Goal: Task Accomplishment & Management: Manage account settings

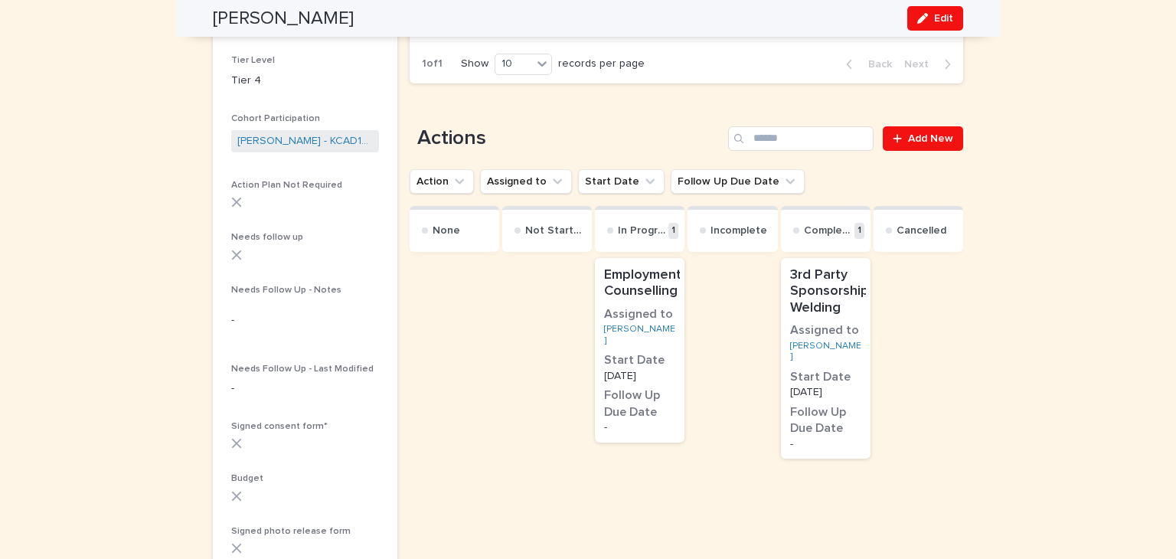
scroll to position [341, 0]
click at [924, 135] on span "Add New" at bounding box center [930, 138] width 45 height 11
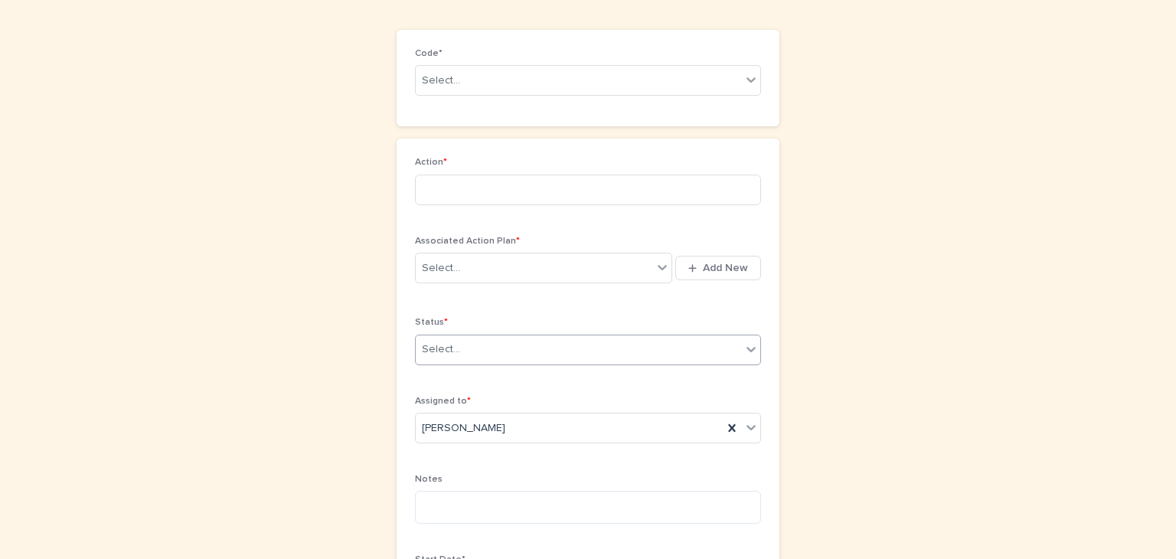
scroll to position [106, 0]
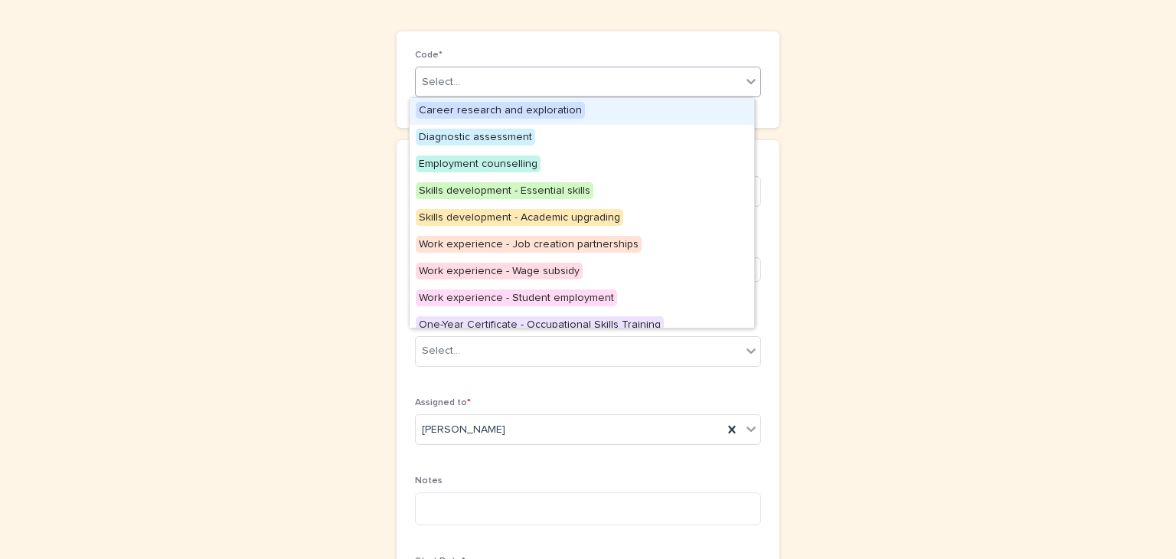
click at [745, 80] on icon at bounding box center [750, 80] width 15 height 15
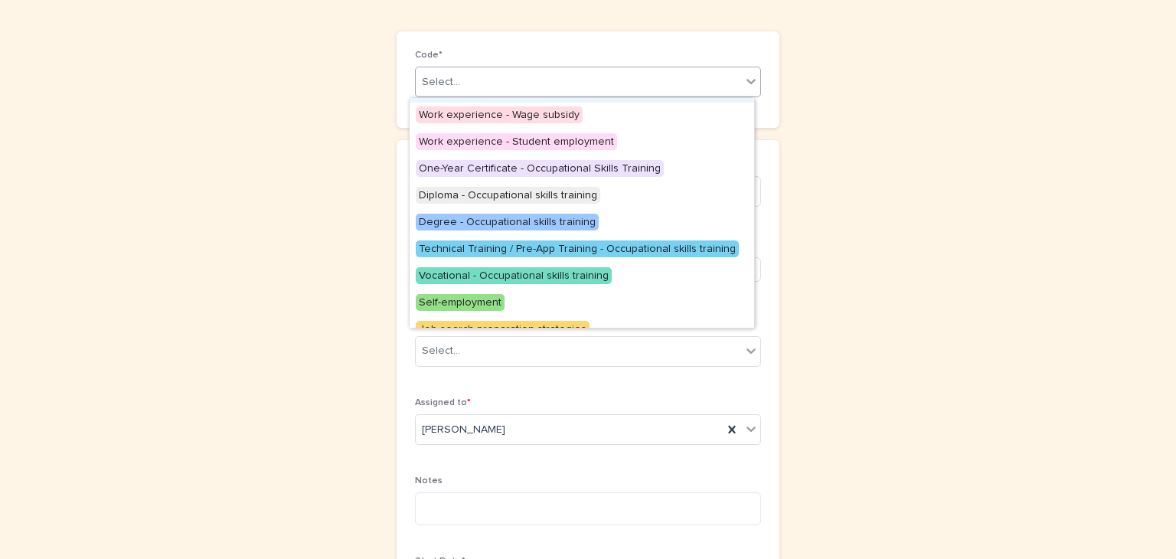
scroll to position [158, 0]
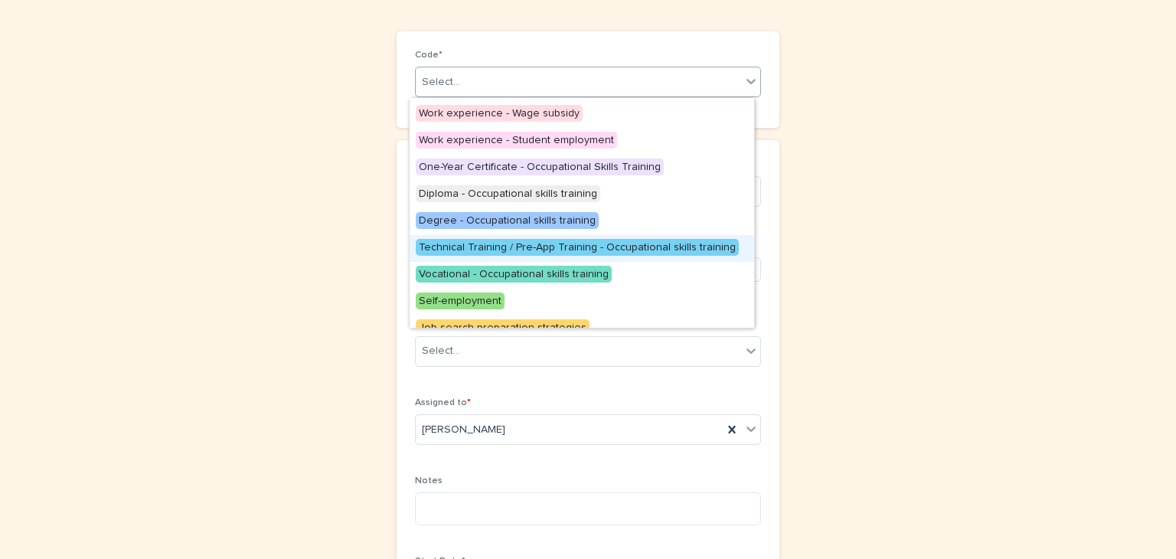
click at [560, 240] on span "Technical Training / Pre-App Training - Occupational skills training" at bounding box center [577, 247] width 323 height 17
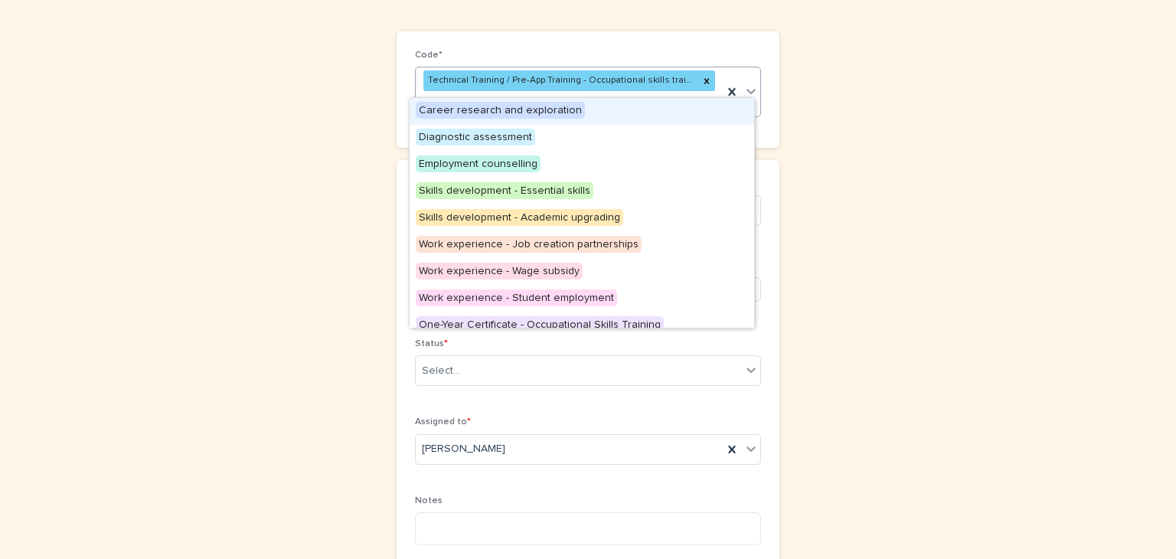
click at [743, 83] on icon at bounding box center [750, 90] width 15 height 15
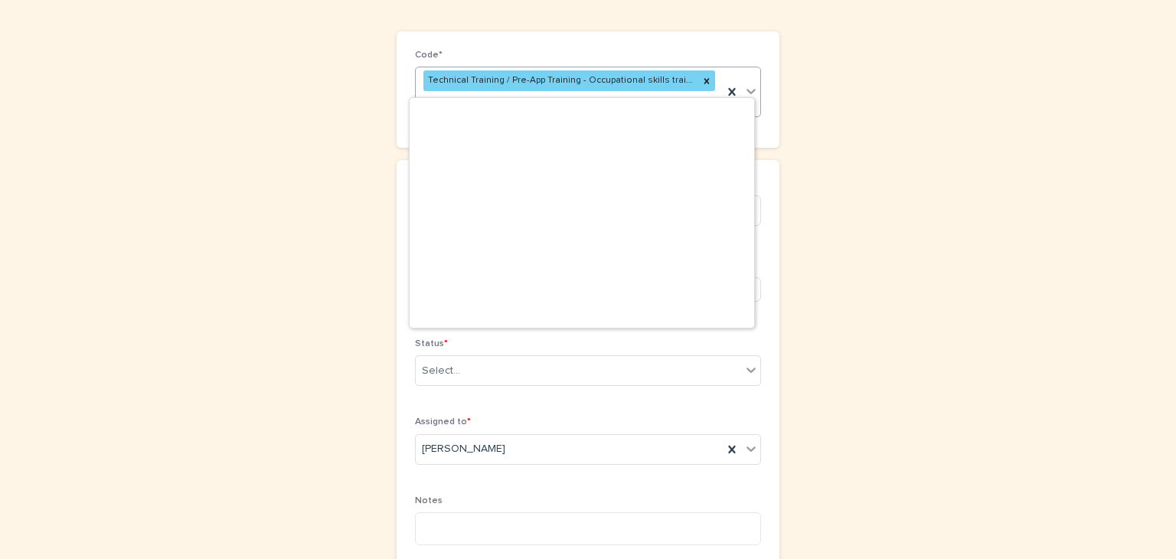
scroll to position [279, 0]
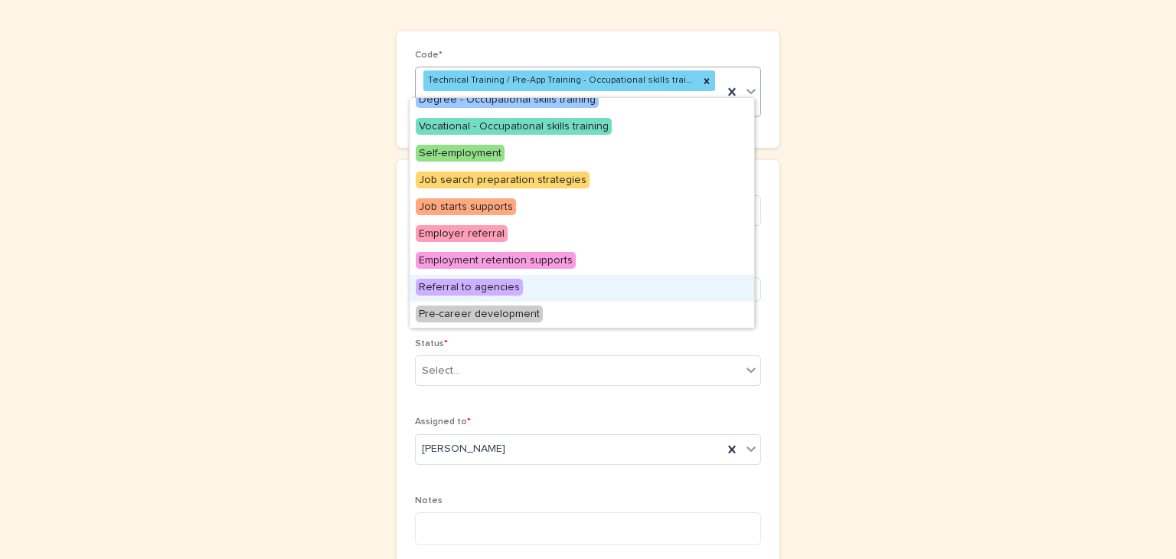
click at [481, 279] on span "Referral to agencies" at bounding box center [469, 287] width 107 height 17
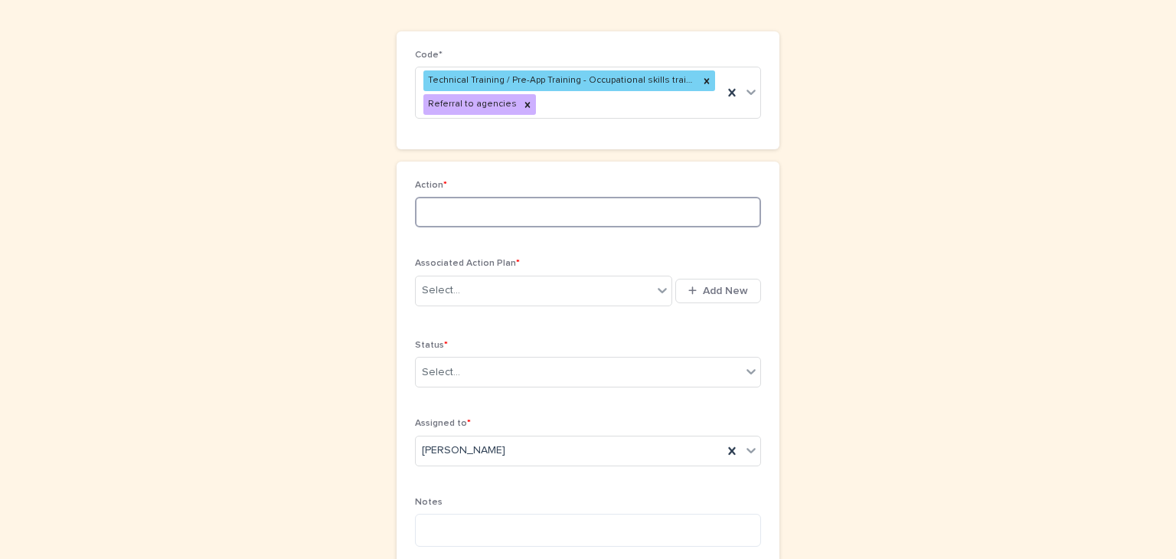
click at [449, 199] on input at bounding box center [588, 212] width 346 height 31
type input "**********"
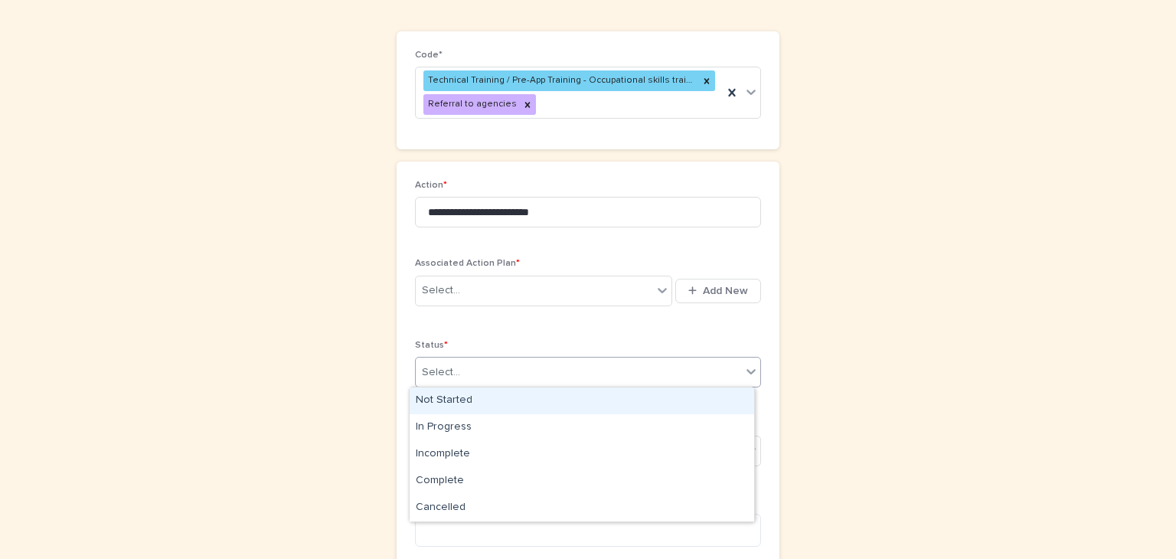
click at [749, 370] on icon at bounding box center [750, 371] width 9 height 5
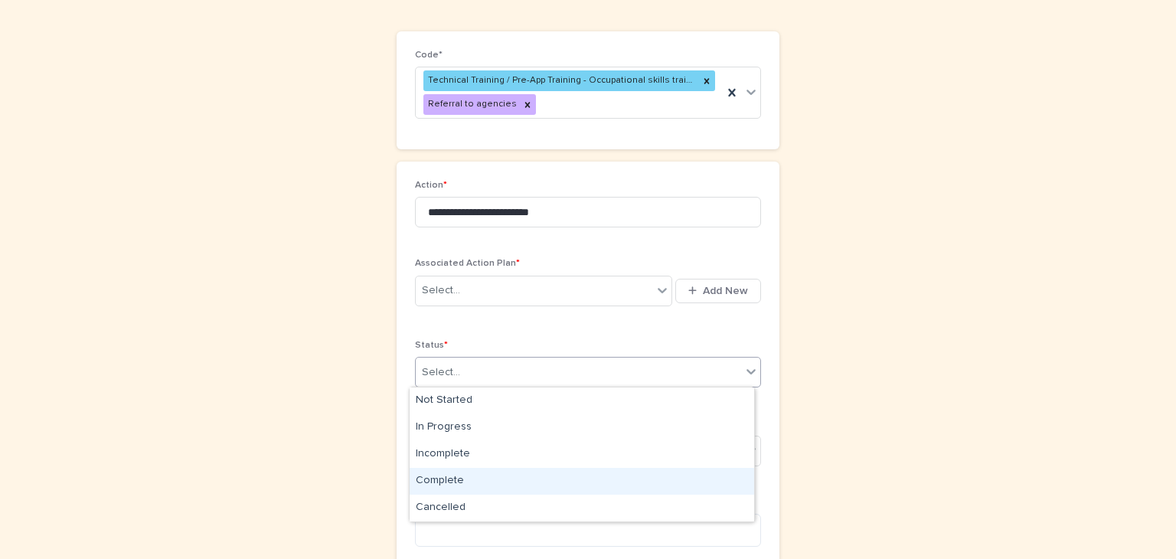
click at [446, 475] on div "Complete" at bounding box center [582, 481] width 344 height 27
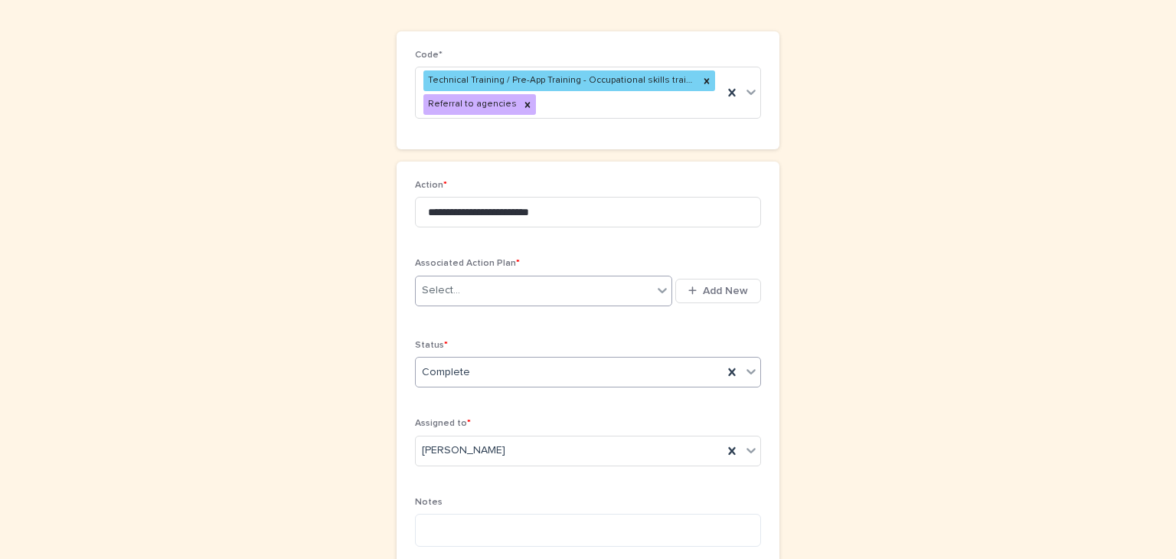
click at [658, 290] on icon at bounding box center [662, 290] width 9 height 5
type input "*****"
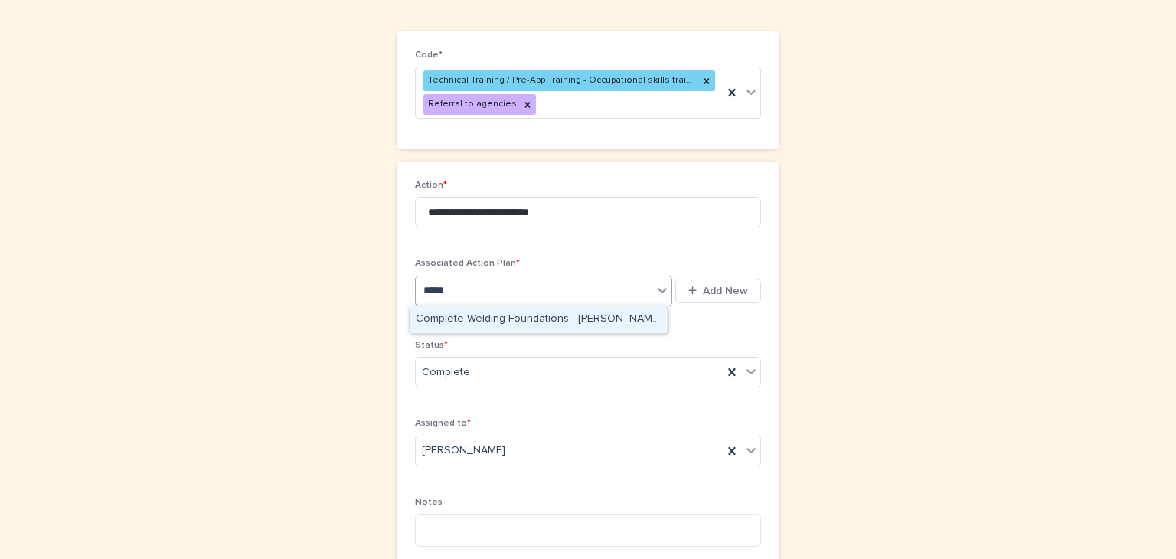
click at [472, 309] on div "Complete Welding Foundations - [PERSON_NAME] - [DATE]" at bounding box center [538, 319] width 256 height 27
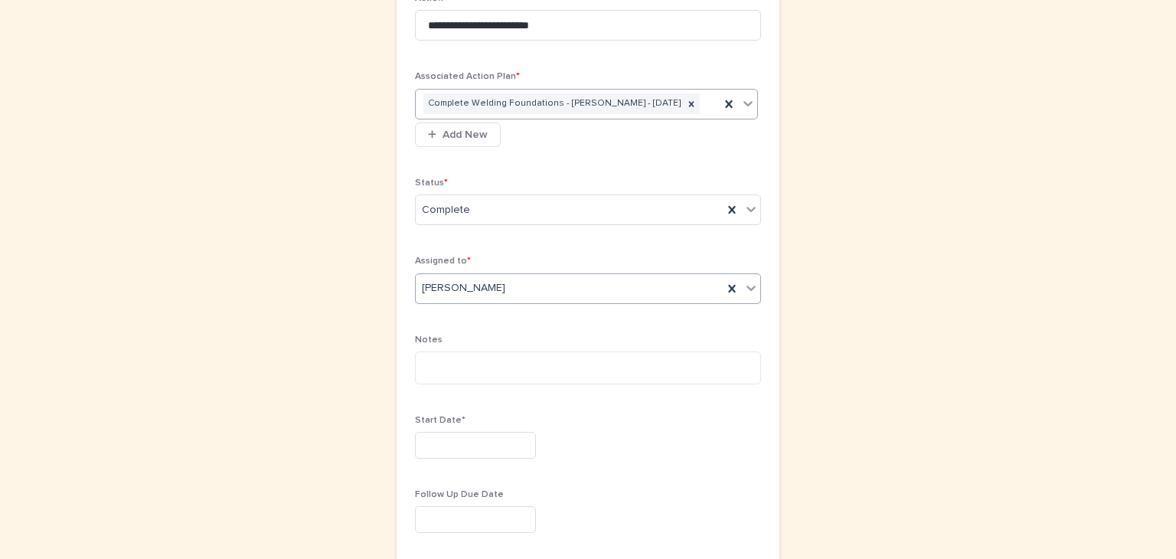
scroll to position [308, 0]
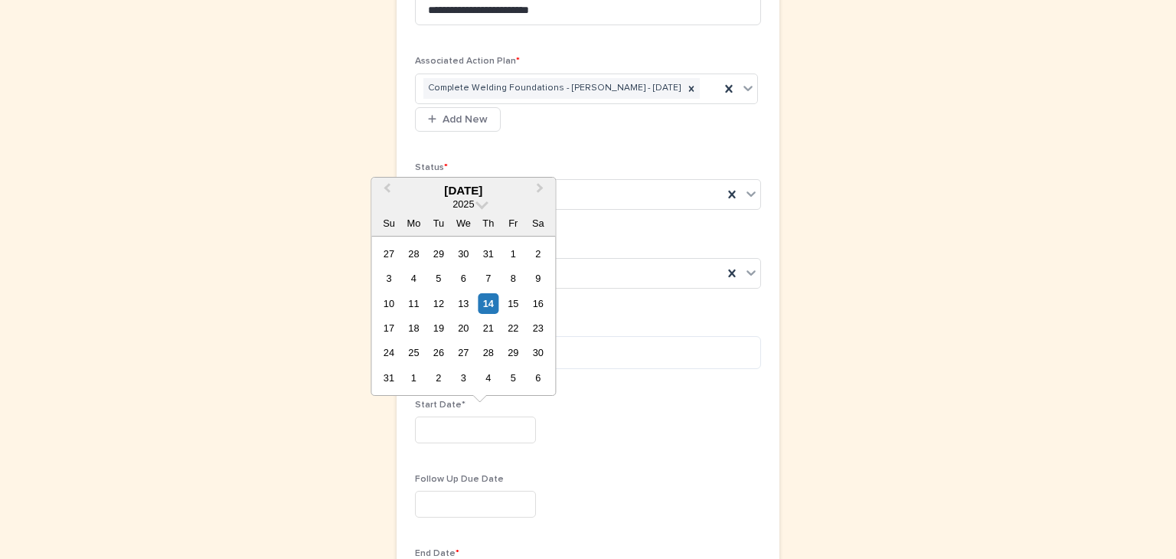
click at [419, 423] on input "text" at bounding box center [475, 429] width 121 height 27
click at [488, 297] on div "14" at bounding box center [488, 303] width 21 height 21
type input "*********"
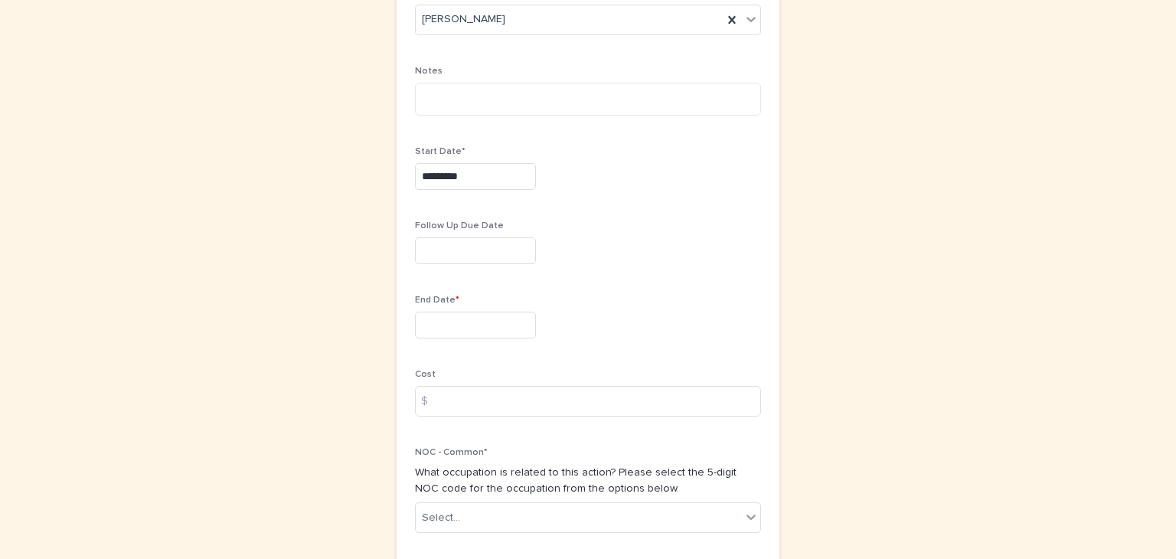
scroll to position [563, 0]
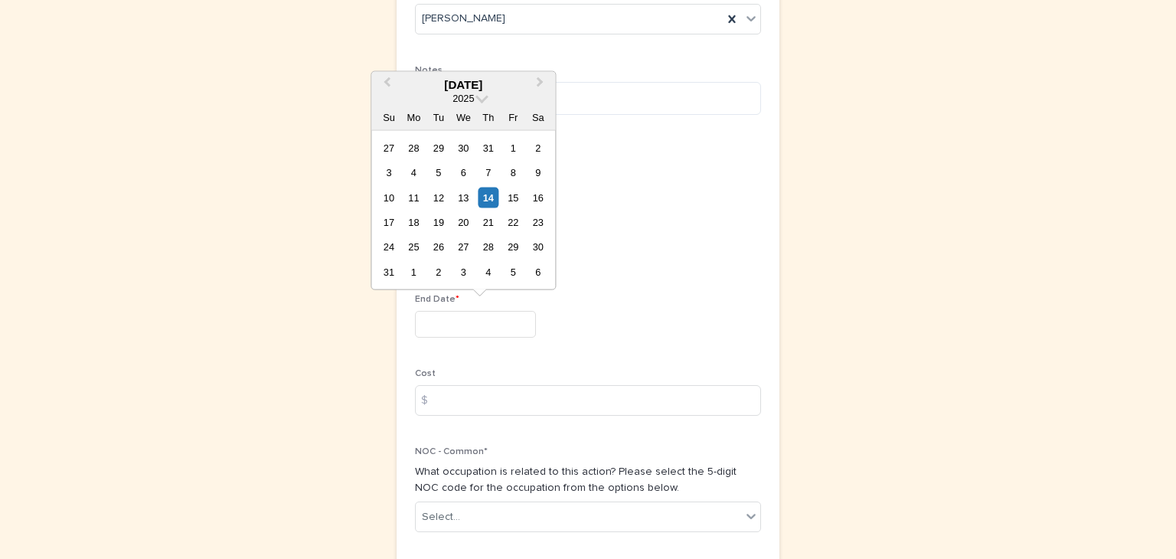
click at [415, 314] on input "text" at bounding box center [475, 324] width 121 height 27
click at [494, 191] on div "14" at bounding box center [488, 197] width 21 height 21
type input "*********"
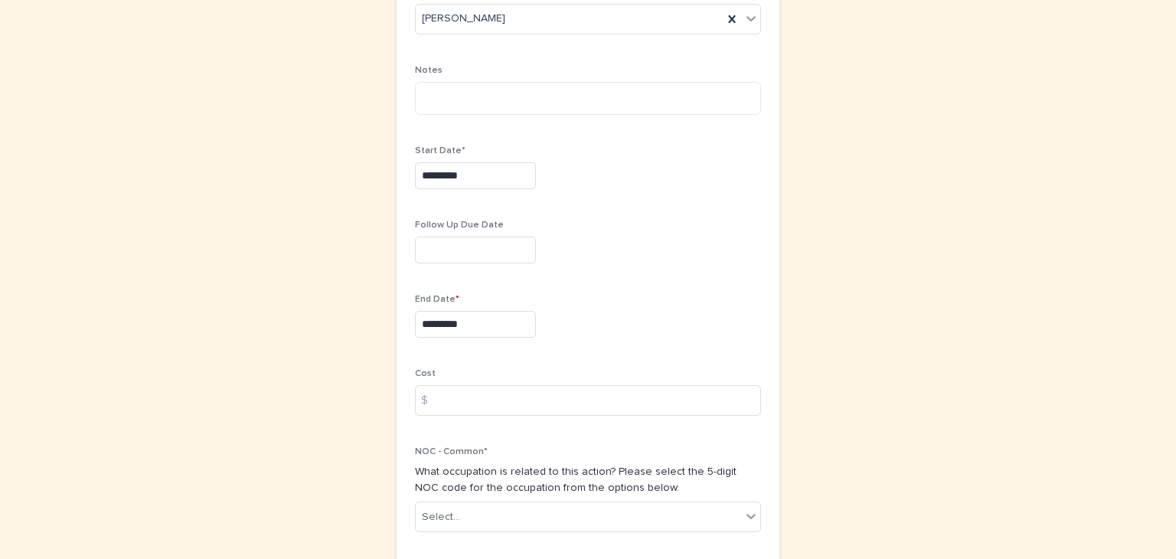
scroll to position [794, 0]
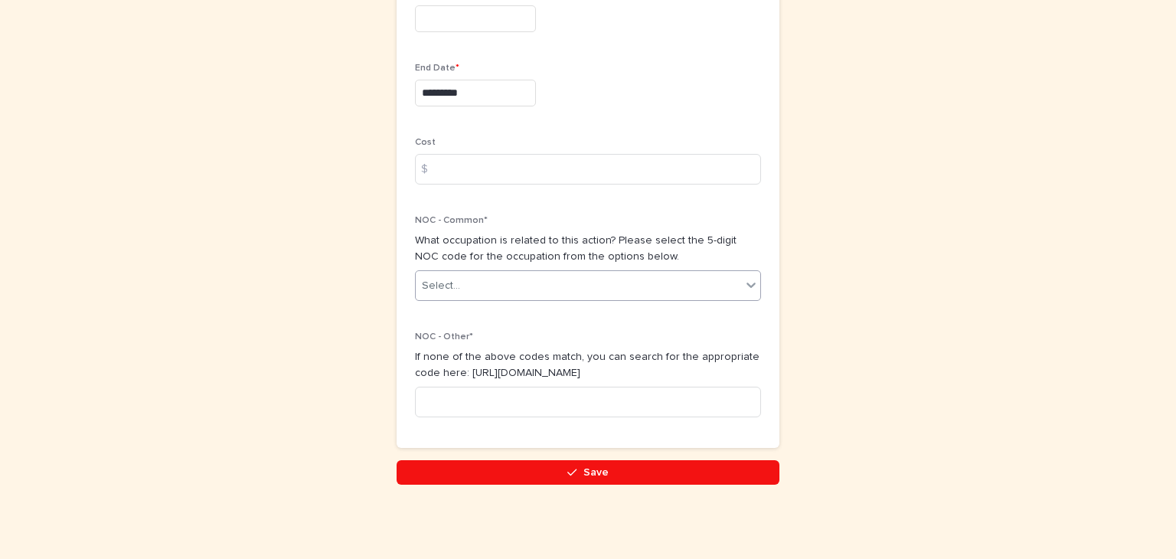
click at [750, 279] on icon at bounding box center [750, 284] width 15 height 15
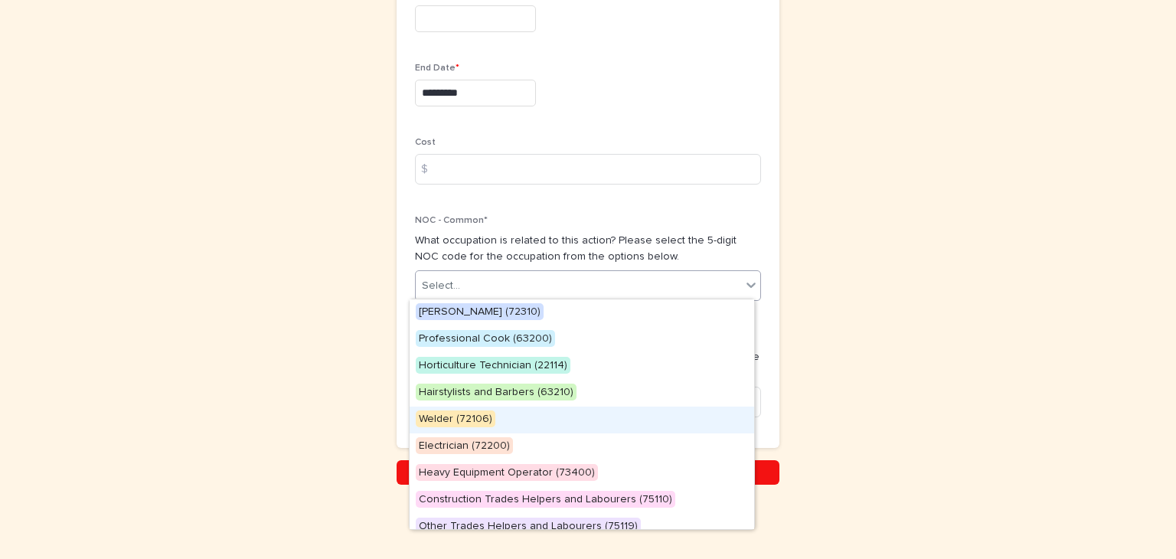
click at [427, 414] on span "Welder (72106)" at bounding box center [456, 418] width 80 height 17
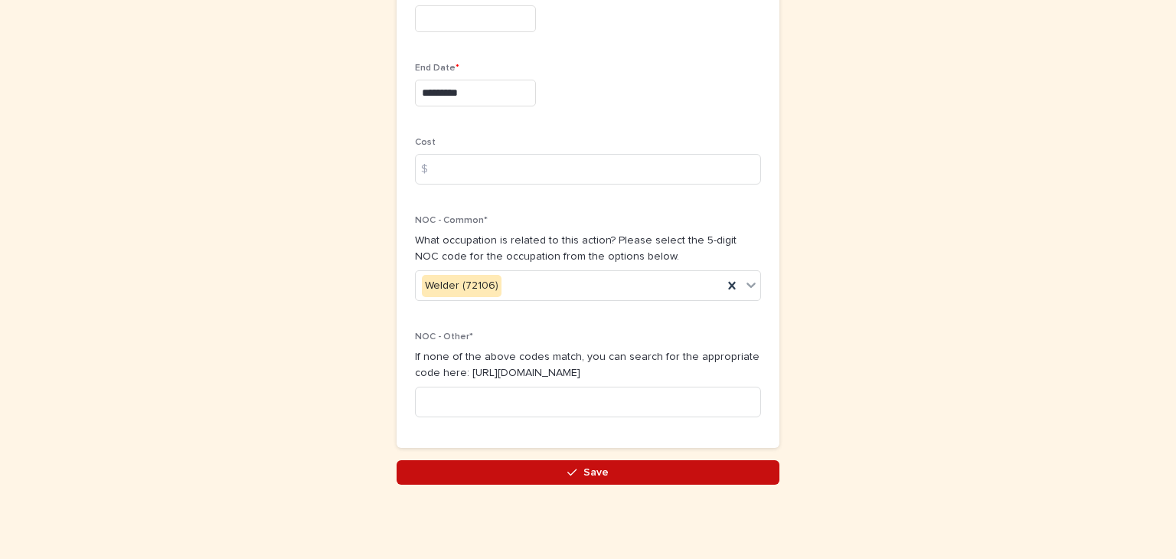
click at [590, 471] on span "Save" at bounding box center [595, 472] width 25 height 11
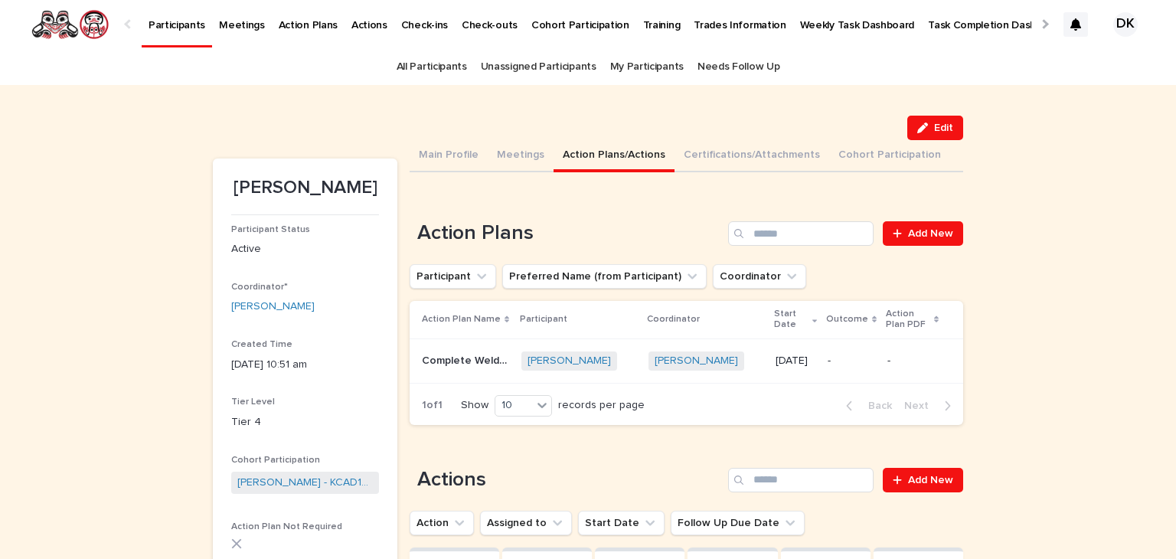
scroll to position [15, 0]
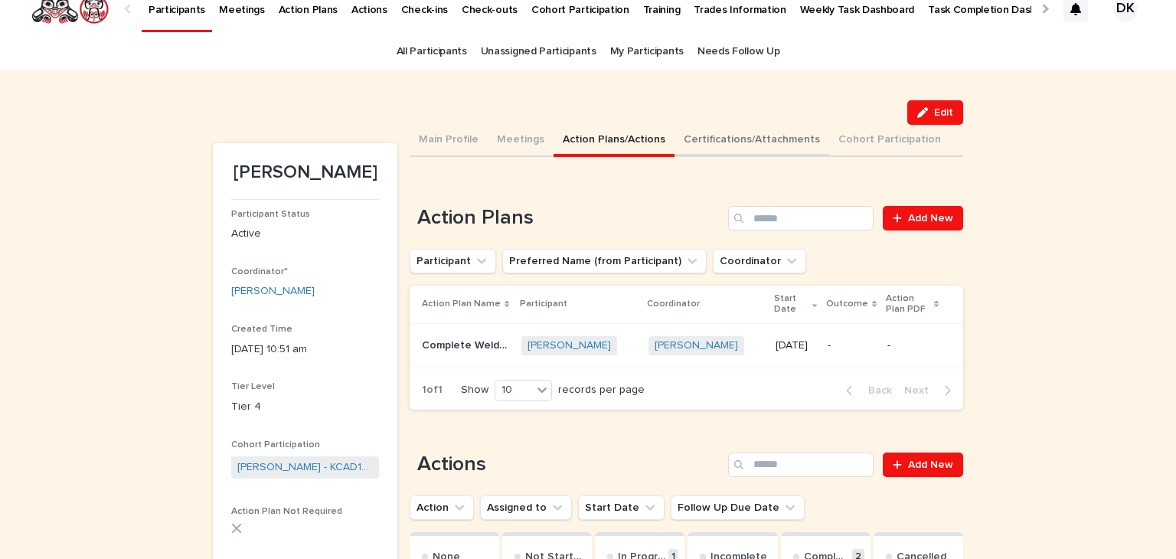
click at [705, 131] on button "Certifications/Attachments" at bounding box center [751, 141] width 155 height 32
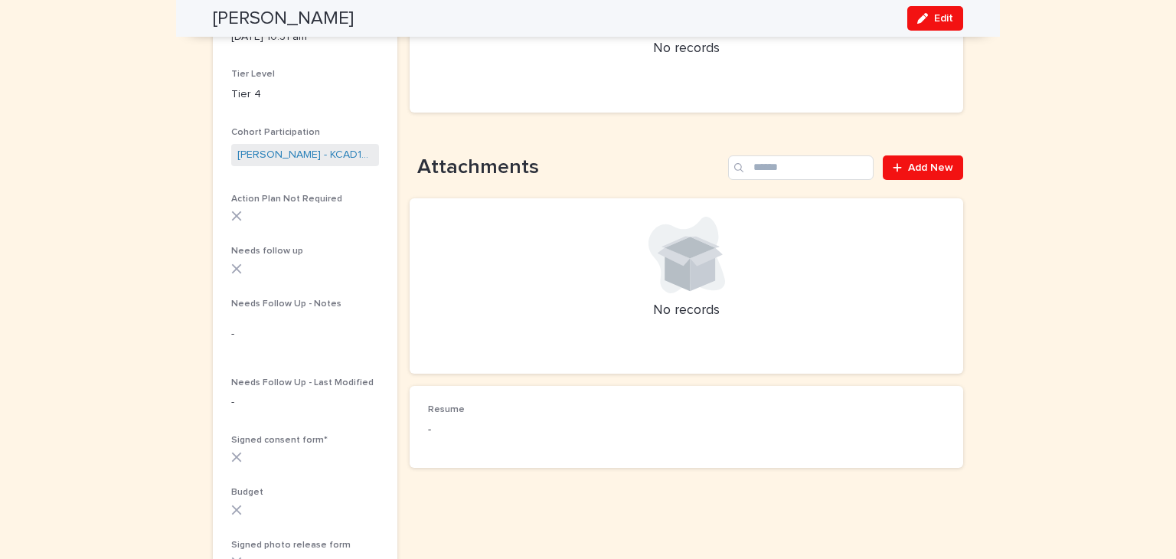
scroll to position [329, 0]
click at [920, 157] on link "Add New" at bounding box center [923, 166] width 80 height 24
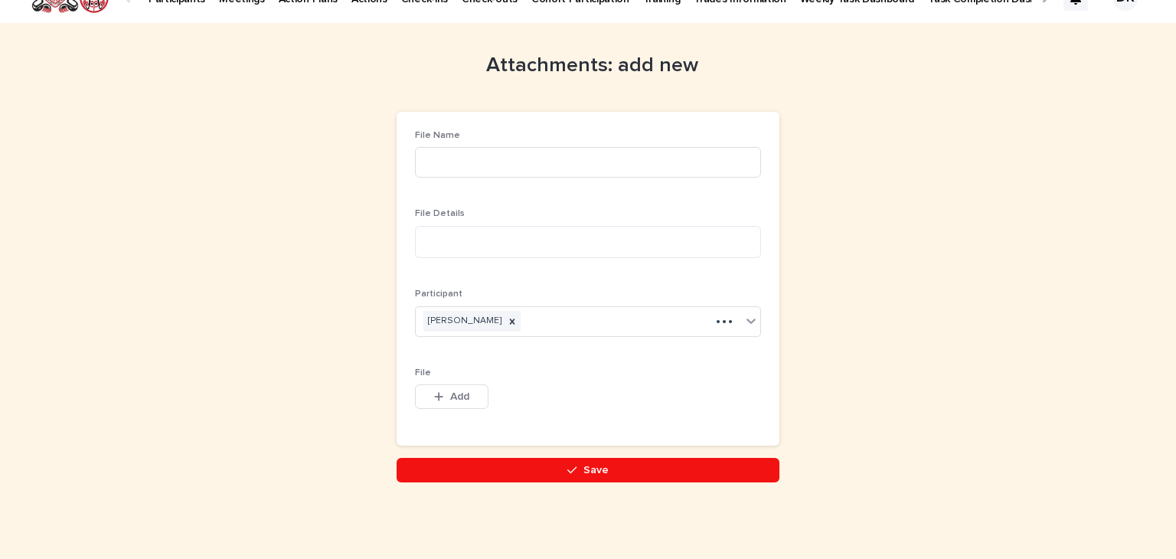
scroll to position [1, 0]
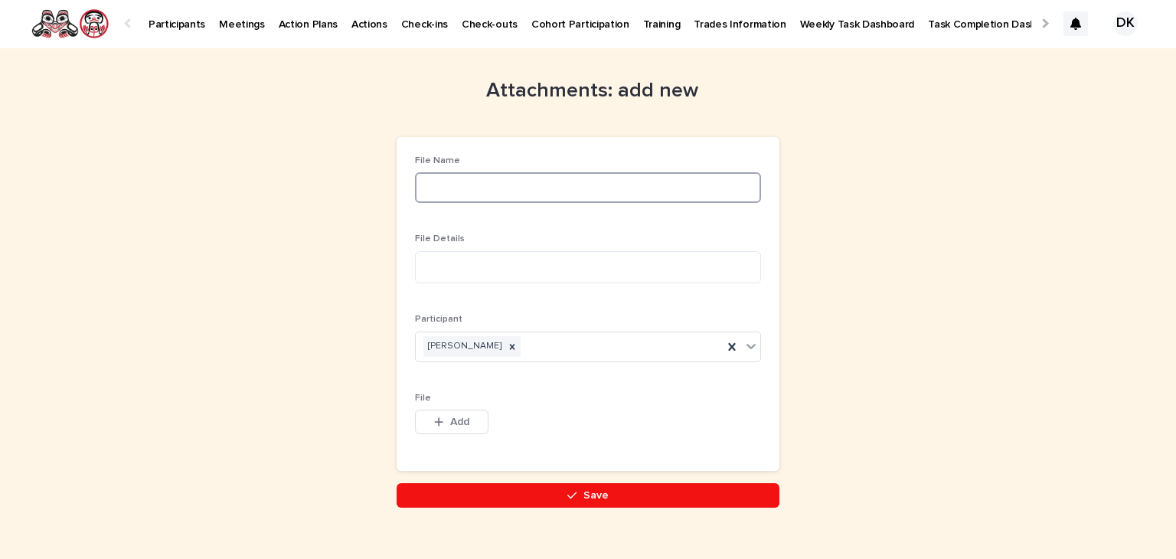
click at [415, 180] on input at bounding box center [588, 187] width 346 height 31
type input "**********"
click at [427, 269] on textarea at bounding box center [588, 267] width 346 height 33
type textarea "**********"
click at [442, 416] on button "Add" at bounding box center [451, 422] width 73 height 24
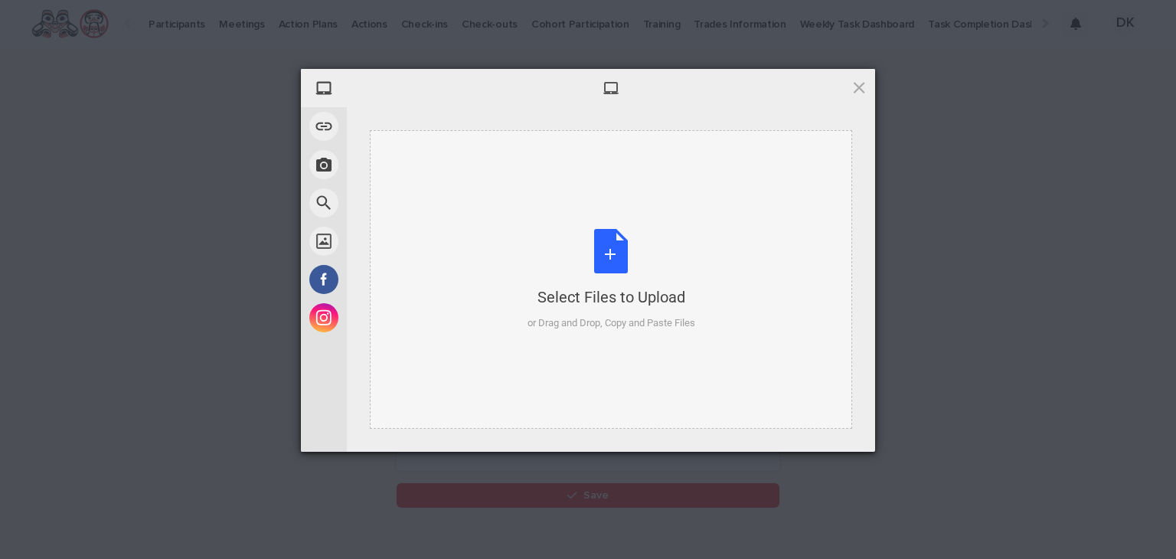
click at [613, 250] on div "Select Files to Upload or Drag and Drop, Copy and Paste Files" at bounding box center [611, 280] width 168 height 102
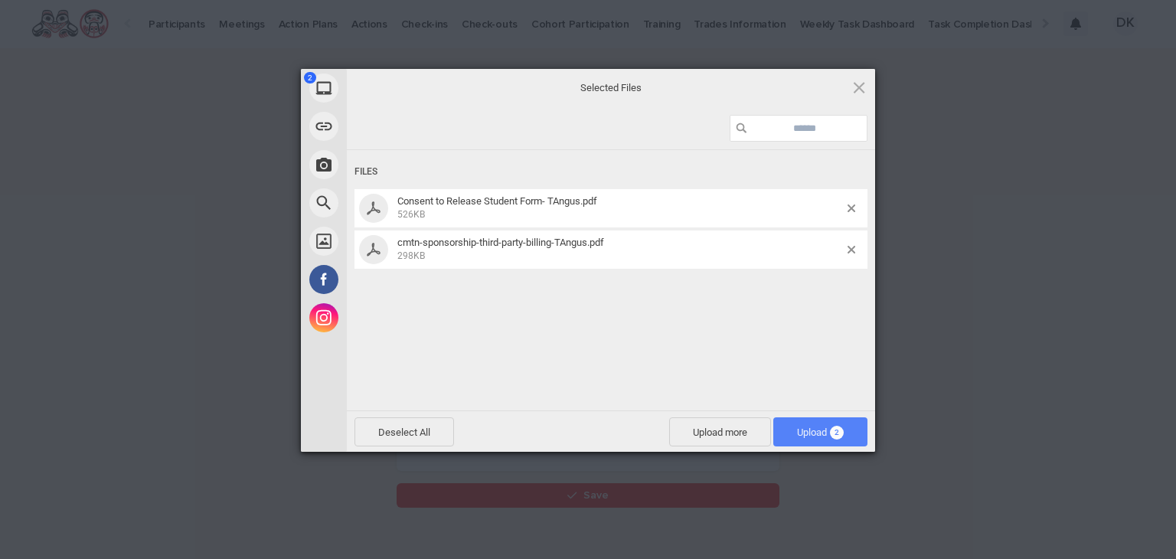
click at [798, 431] on span "Upload 2" at bounding box center [820, 431] width 47 height 11
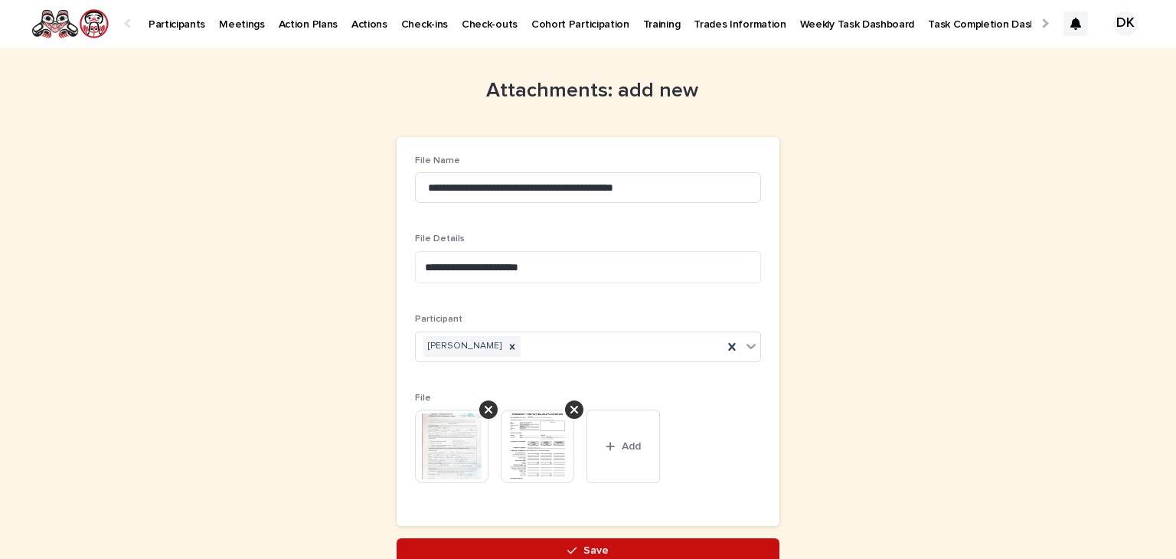
click at [592, 550] on span "Save" at bounding box center [595, 550] width 25 height 11
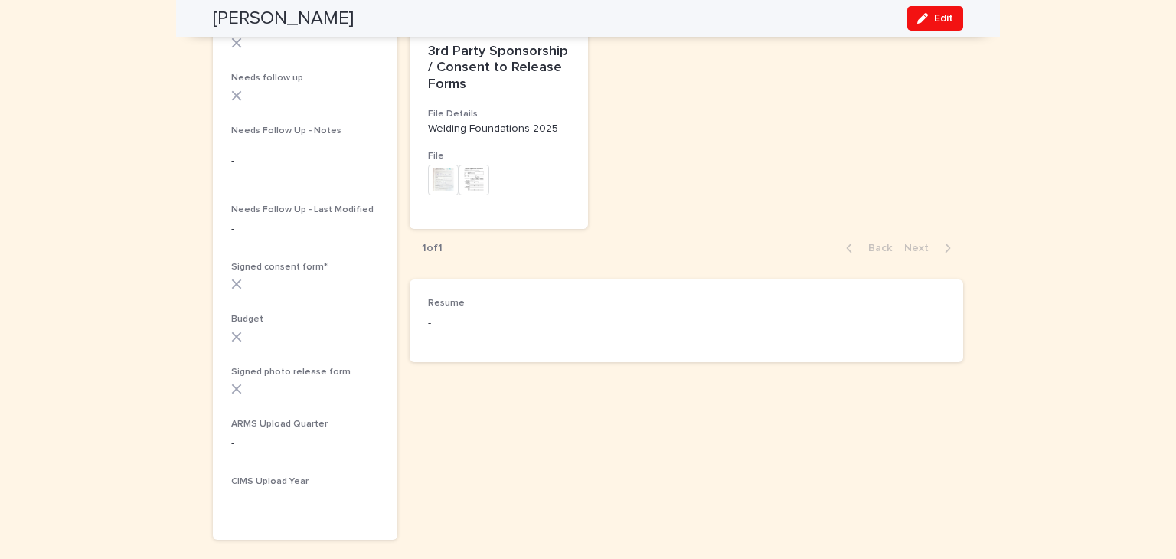
scroll to position [504, 0]
click at [936, 15] on span "Edit" at bounding box center [943, 18] width 19 height 11
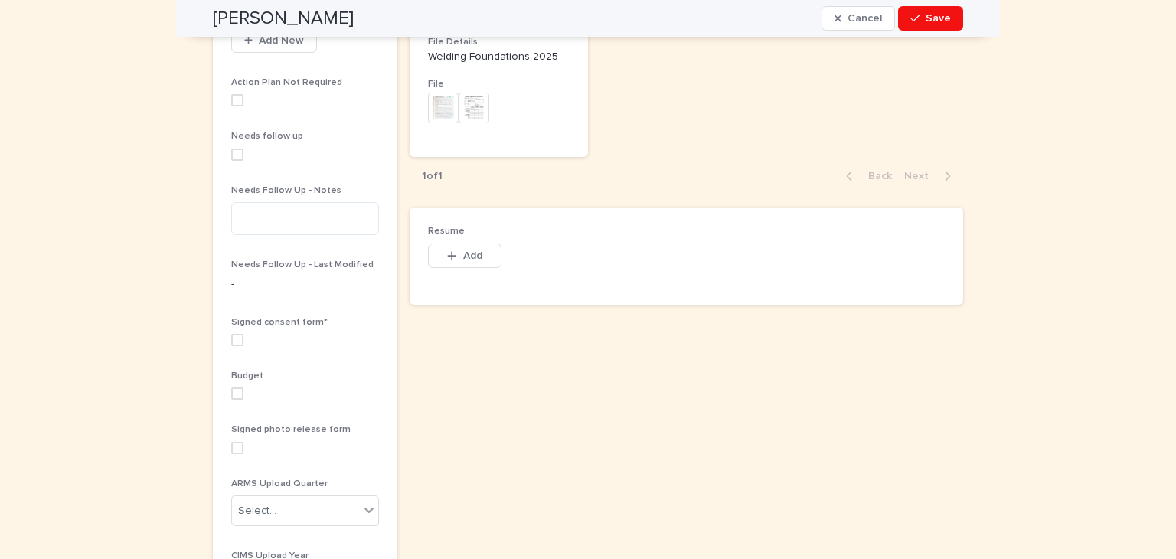
scroll to position [583, 0]
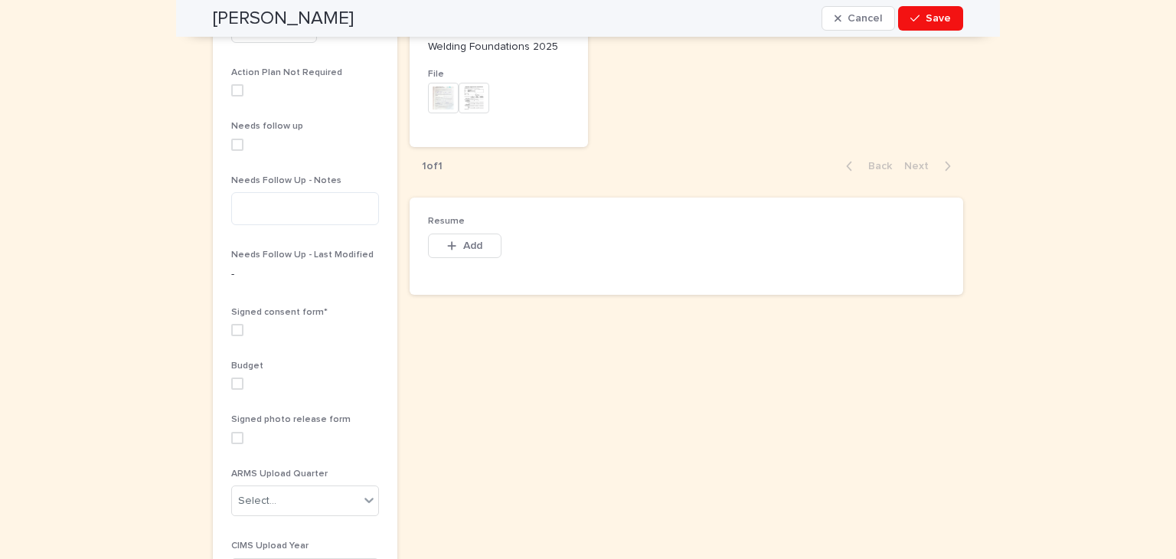
click at [234, 328] on span at bounding box center [237, 330] width 12 height 12
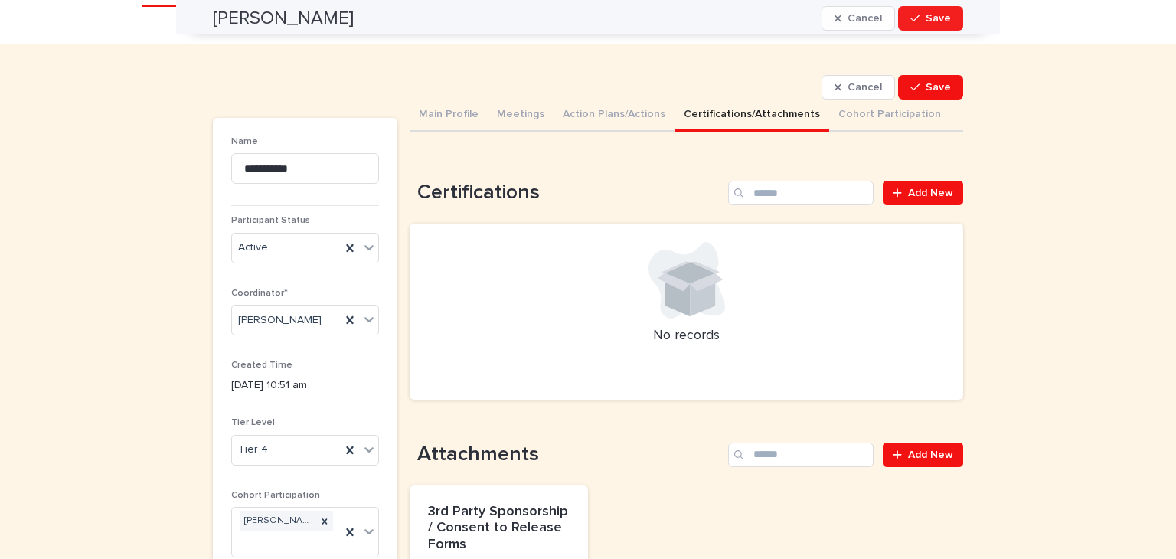
scroll to position [0, 0]
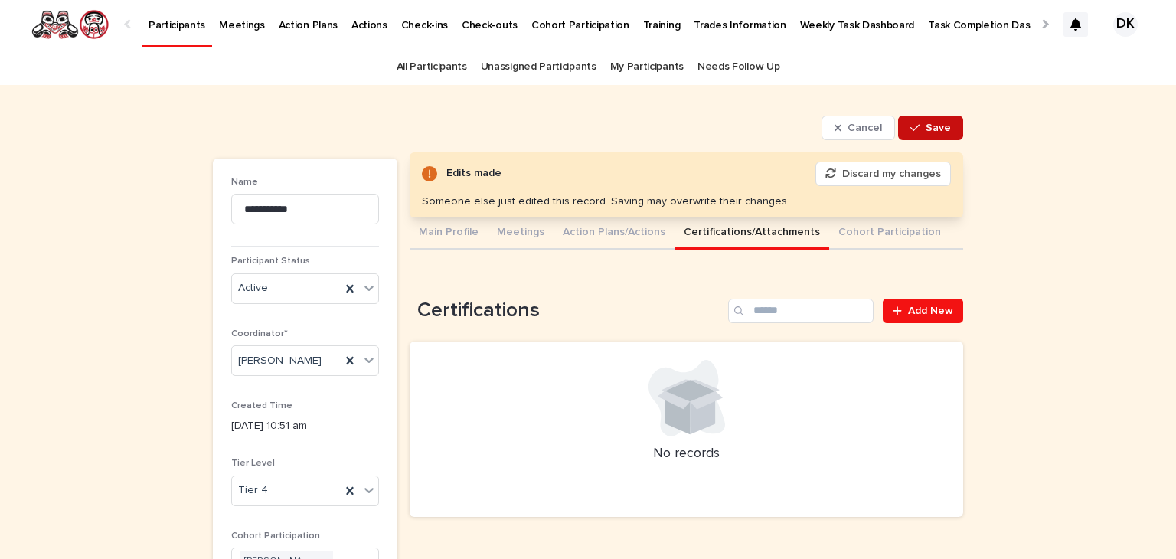
click at [937, 122] on span "Save" at bounding box center [937, 127] width 25 height 11
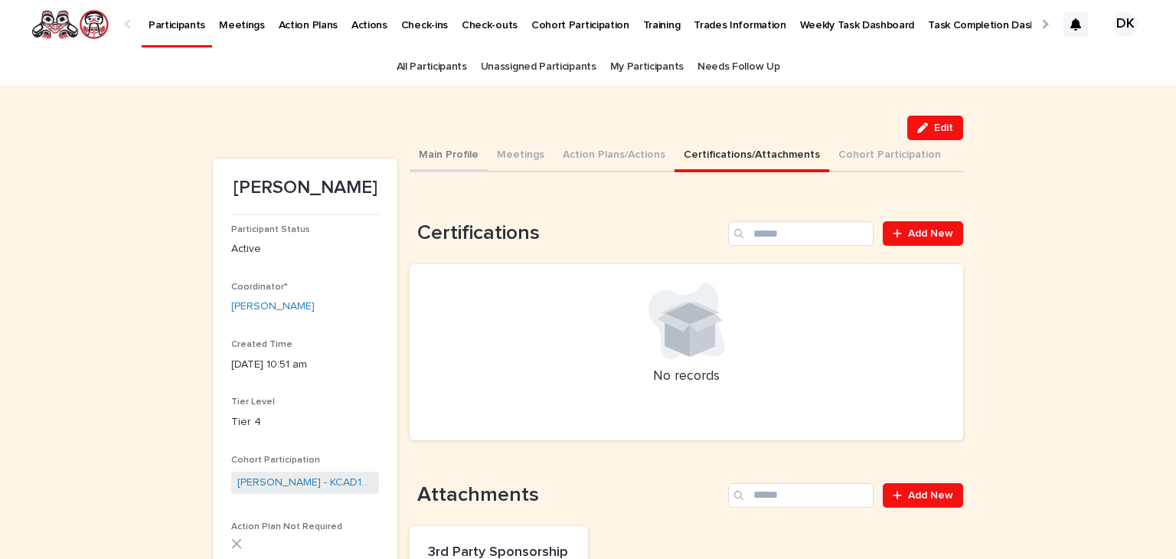
click at [424, 151] on button "Main Profile" at bounding box center [449, 156] width 78 height 32
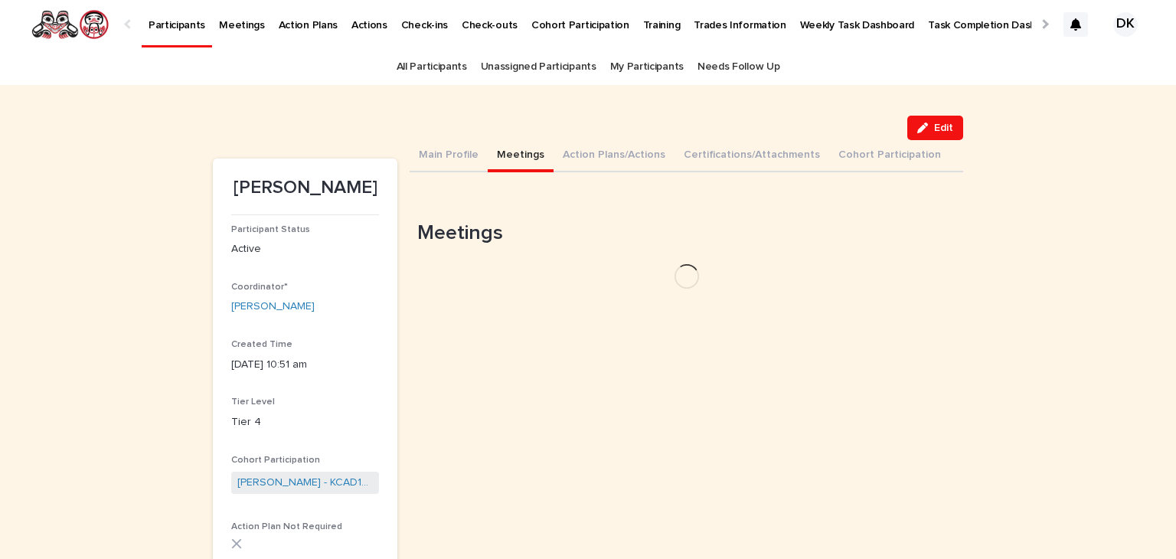
click at [496, 148] on button "Meetings" at bounding box center [521, 156] width 66 height 32
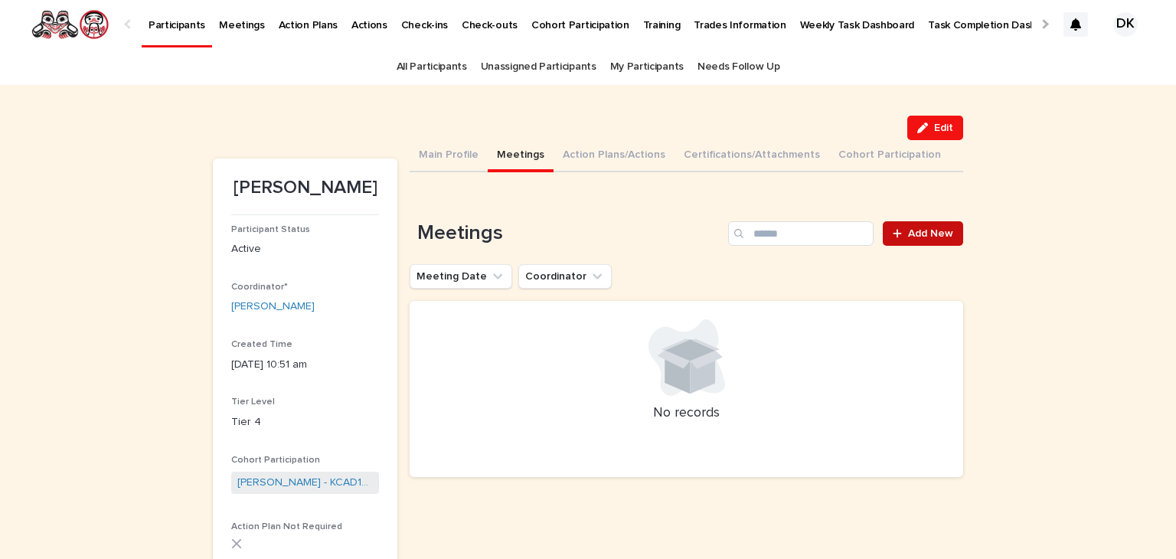
click at [935, 233] on span "Add New" at bounding box center [930, 233] width 45 height 11
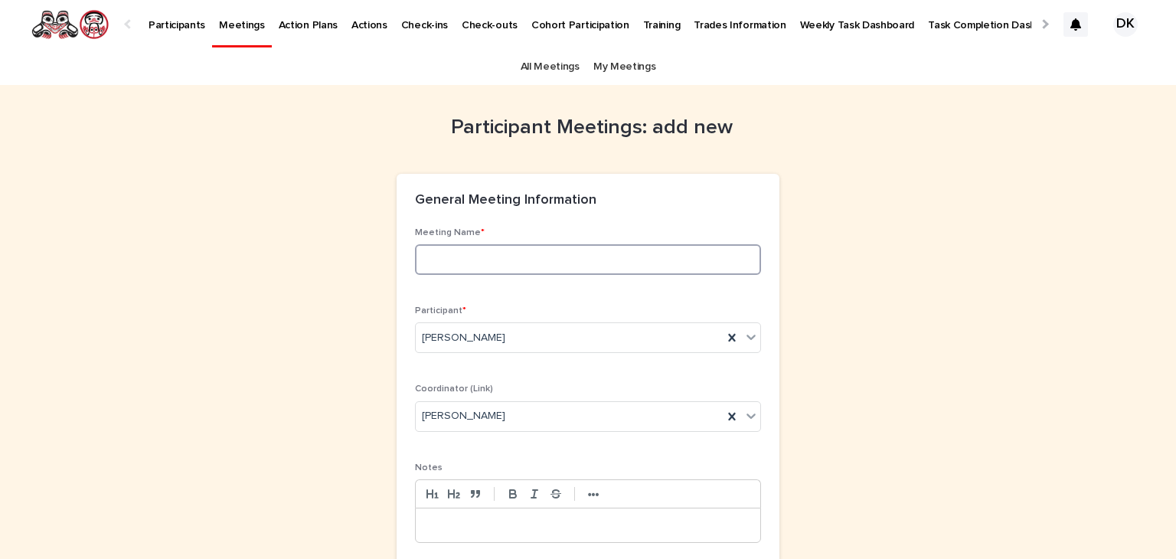
click at [435, 249] on input at bounding box center [588, 259] width 346 height 31
type input "**********"
click at [416, 520] on div at bounding box center [588, 525] width 344 height 34
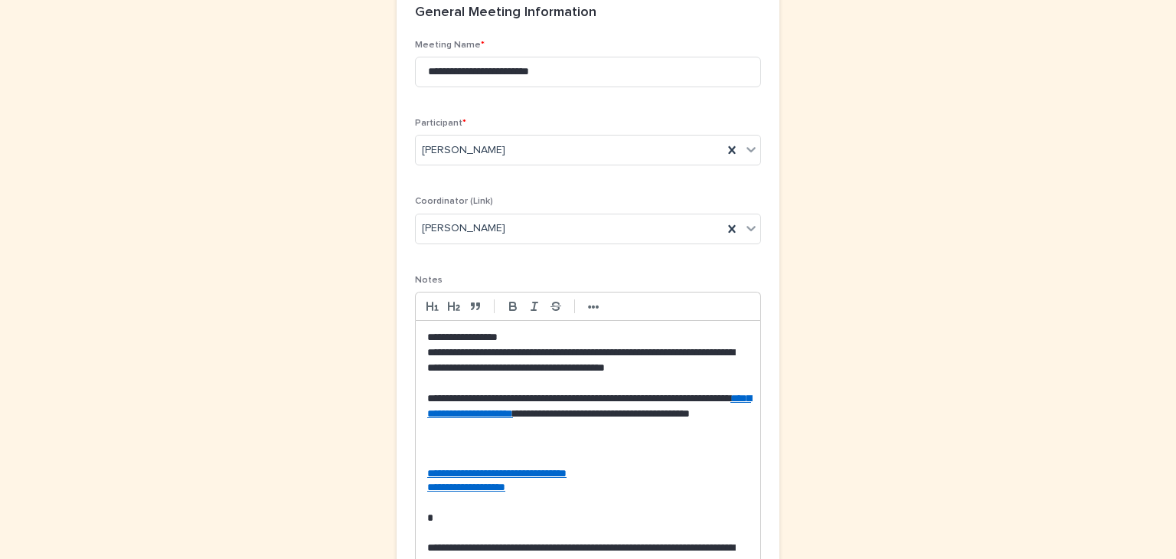
scroll to position [423, 0]
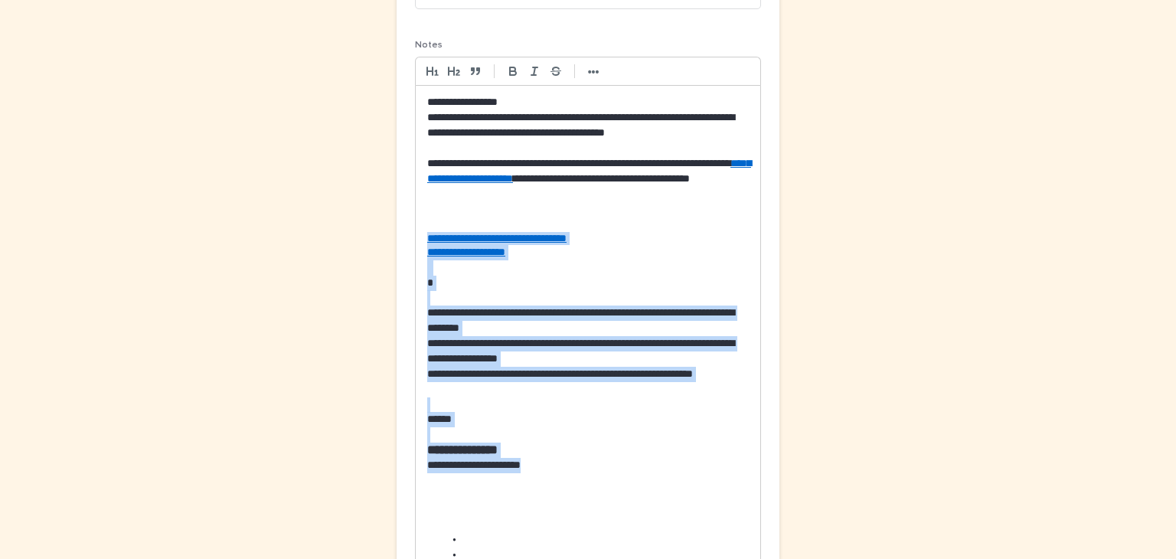
drag, startPoint x: 422, startPoint y: 240, endPoint x: 570, endPoint y: 463, distance: 267.9
click at [570, 463] on div "**********" at bounding box center [588, 375] width 344 height 579
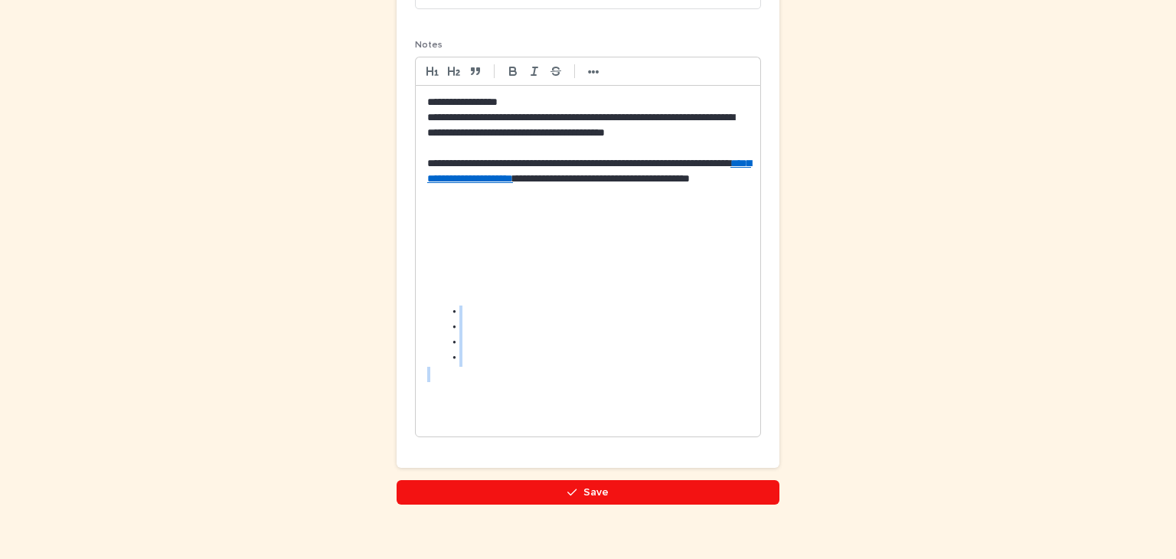
drag, startPoint x: 550, startPoint y: 372, endPoint x: 435, endPoint y: 316, distance: 128.4
click at [435, 316] on div "**********" at bounding box center [588, 261] width 344 height 351
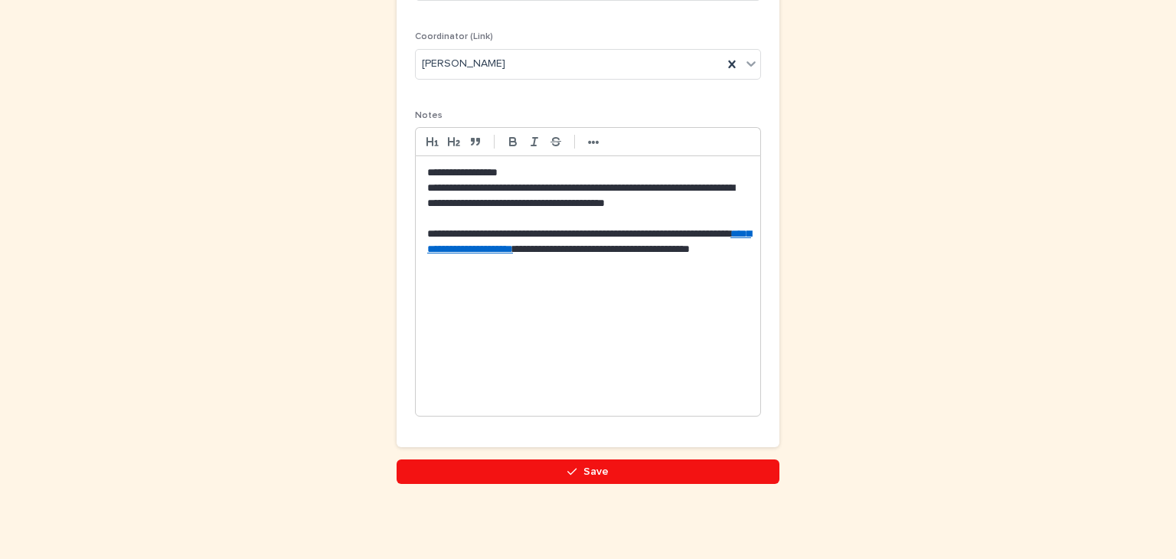
scroll to position [338, 0]
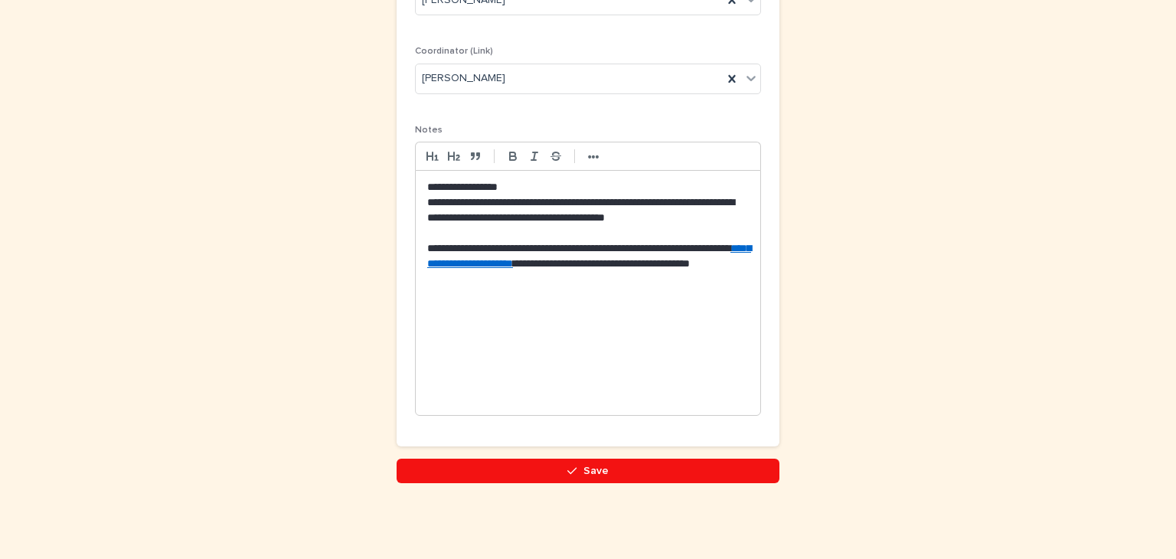
click at [420, 405] on div "**********" at bounding box center [588, 293] width 344 height 244
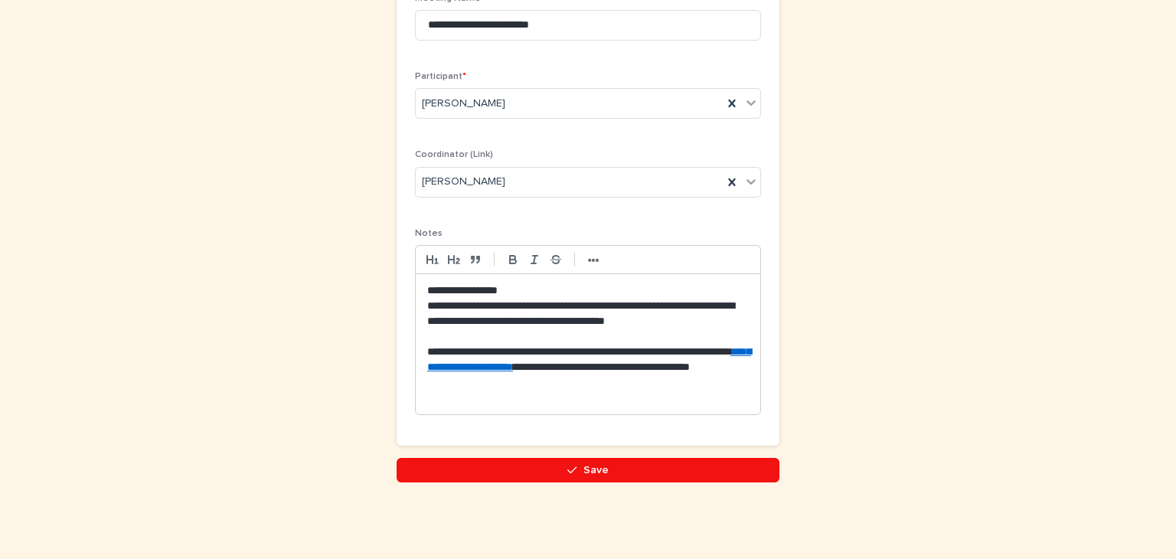
scroll to position [233, 0]
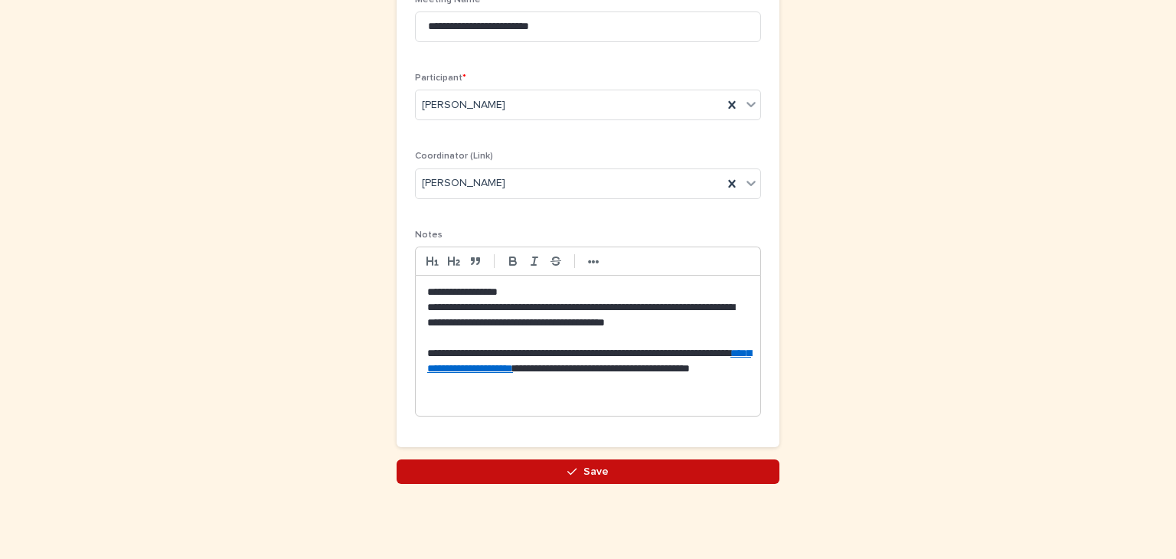
click at [576, 468] on div "button" at bounding box center [574, 471] width 15 height 11
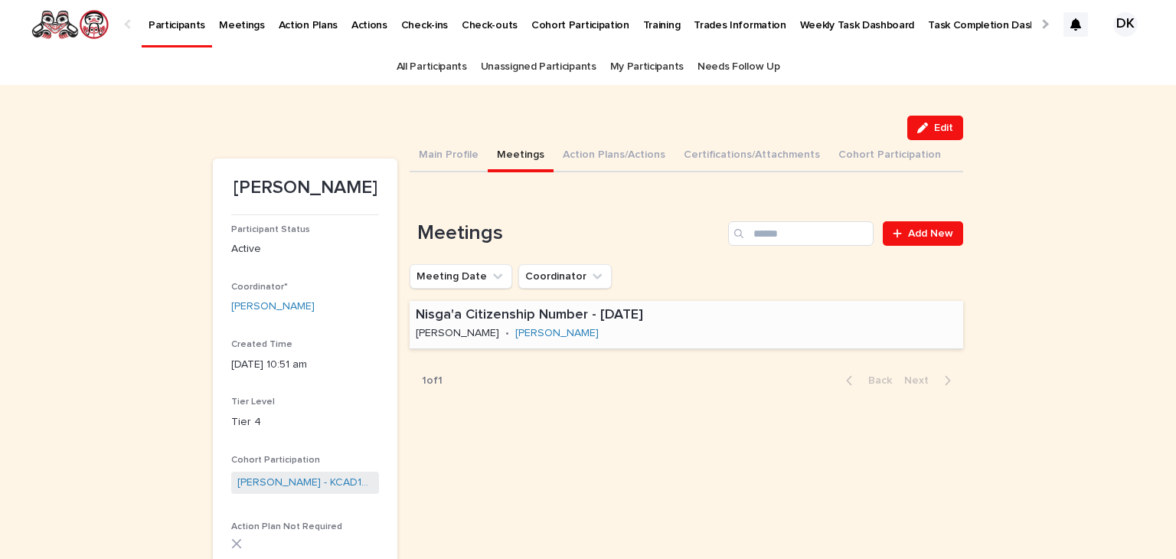
click at [560, 314] on p "Nisga'a Citizenship Number - [DATE]" at bounding box center [621, 315] width 410 height 17
